Goal: Check status: Check status

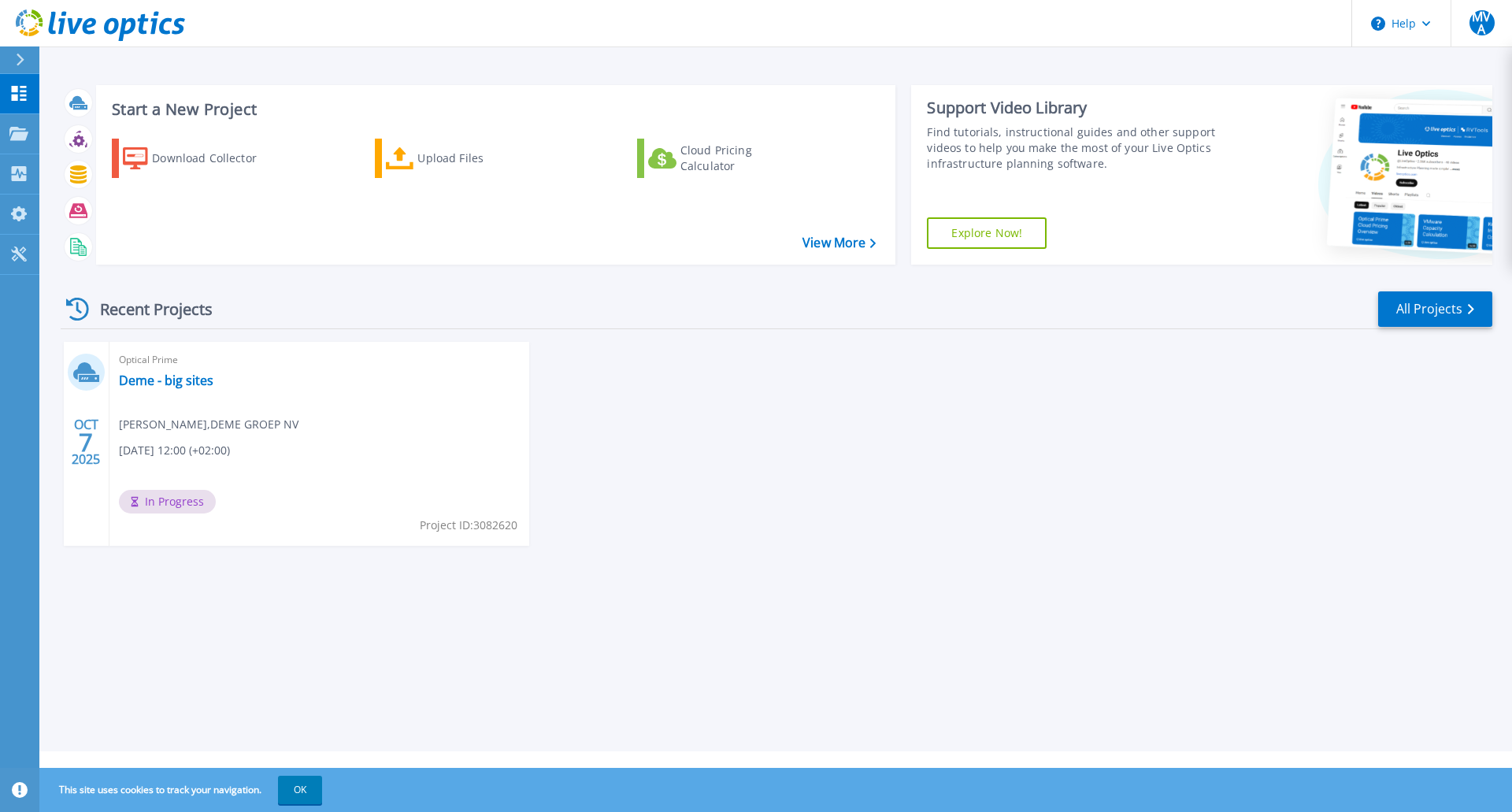
click at [297, 379] on div "Optical Prime Deme - big sites [PERSON_NAME] , DEME GROEP NV [DATE] 12:00 (+02:…" at bounding box center [319, 443] width 420 height 204
click at [155, 384] on link "Deme - big sites" at bounding box center [167, 380] width 94 height 16
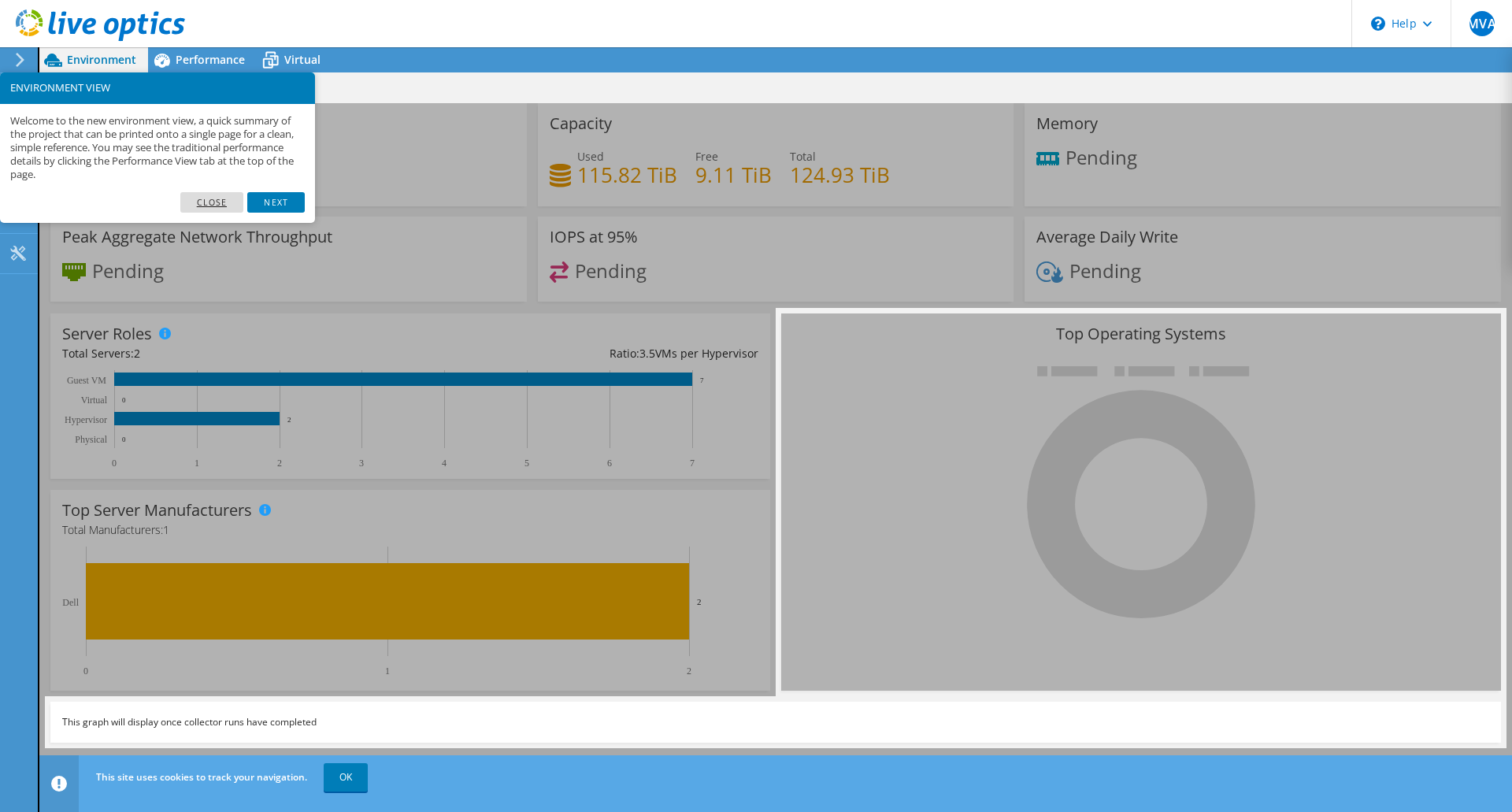
click at [213, 199] on link "Close" at bounding box center [212, 202] width 64 height 21
